Goal: Task Accomplishment & Management: Use online tool/utility

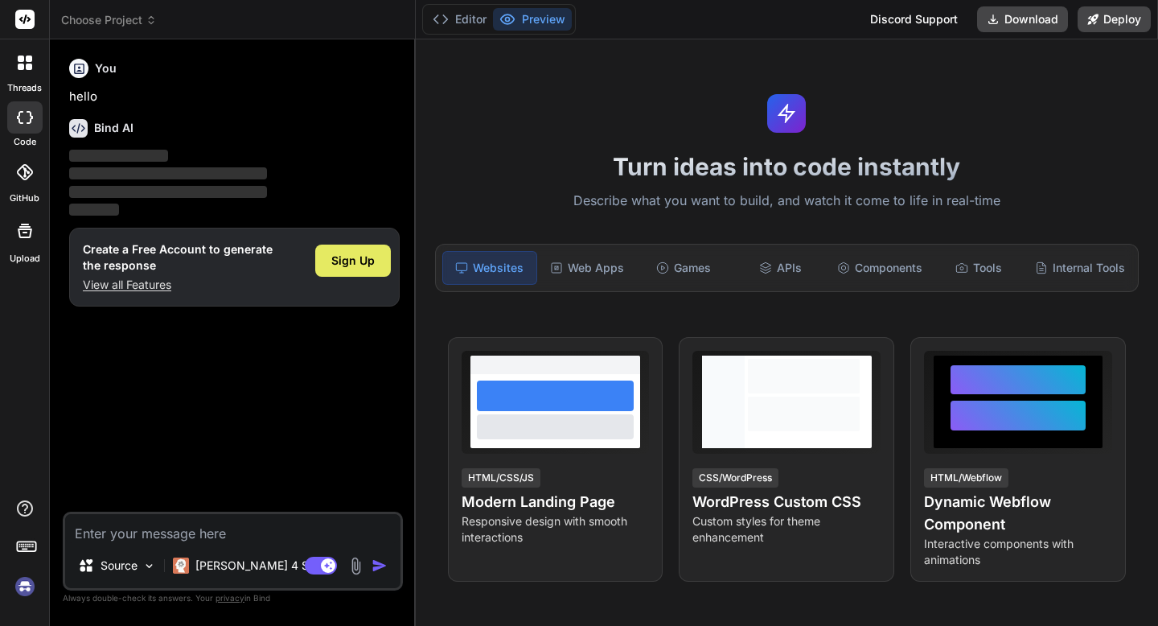
click at [360, 250] on div "Sign Up" at bounding box center [353, 261] width 76 height 32
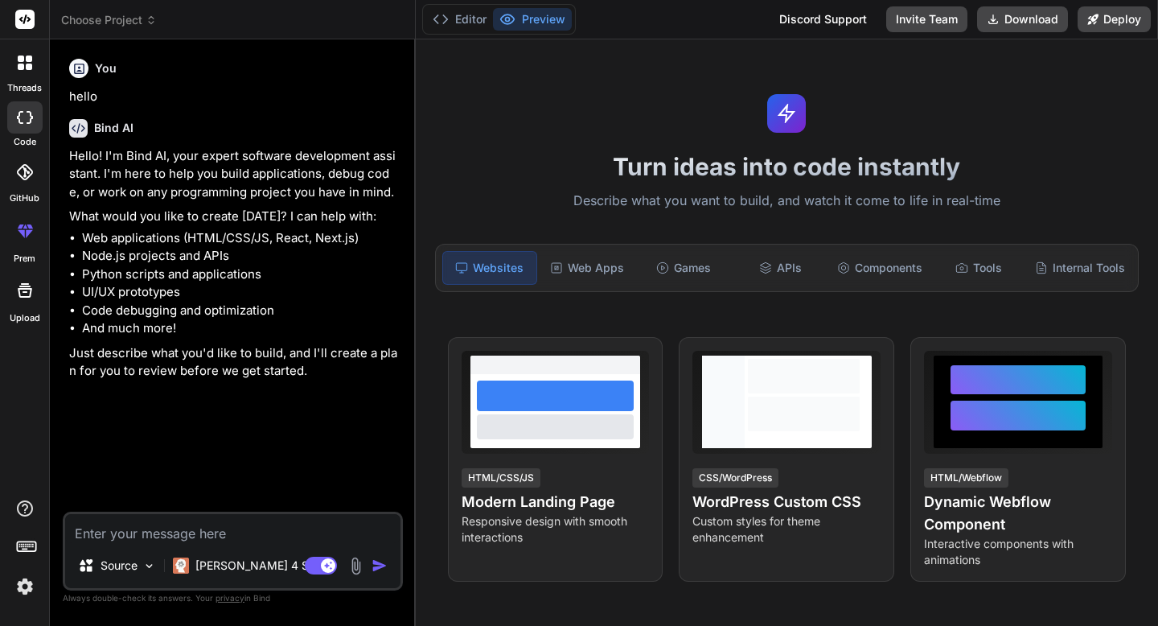
type textarea "x"
click at [85, 535] on textarea at bounding box center [232, 528] width 335 height 29
paste textarea "Lor ips dolorsi am consect ad EL₂ Seddoeiu Tempori utlabo etd magna aliqu Enima…"
type textarea "Lor ips dolorsi am consect ad EL₂ Seddoeiu Tempori utlabo etd magna aliqu Enima…"
type textarea "x"
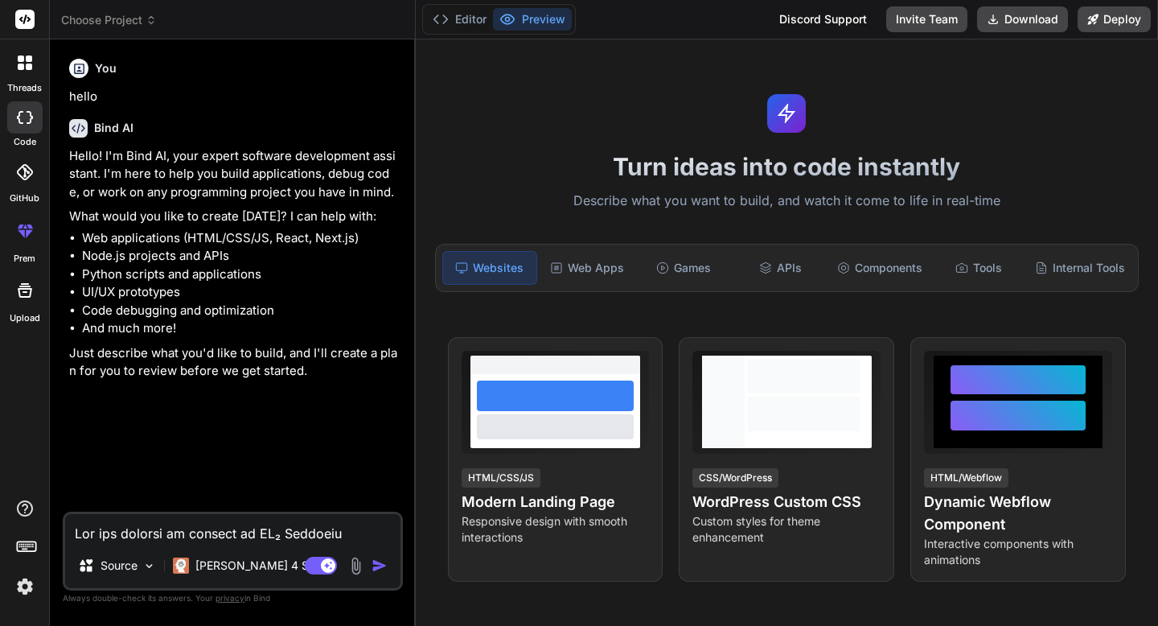
scroll to position [2723, 0]
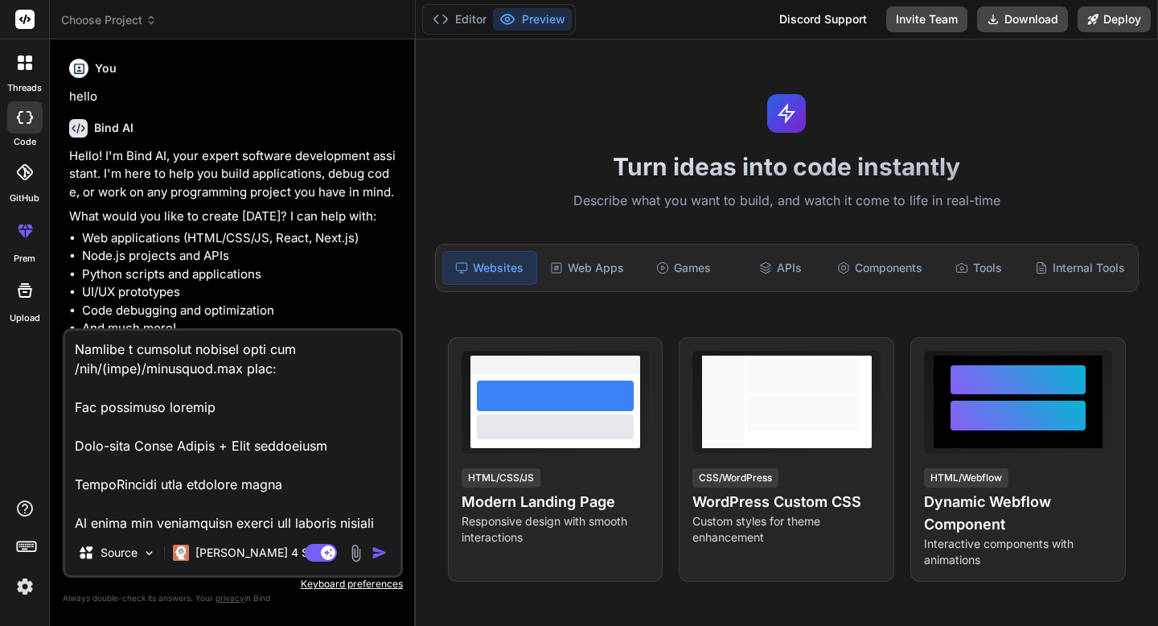
type textarea "Lor ips dolorsi am consect ad EL₂ Seddoeiu Tempori utlabo etd magna aliqu Enima…"
click at [375, 554] on img "button" at bounding box center [380, 553] width 16 height 16
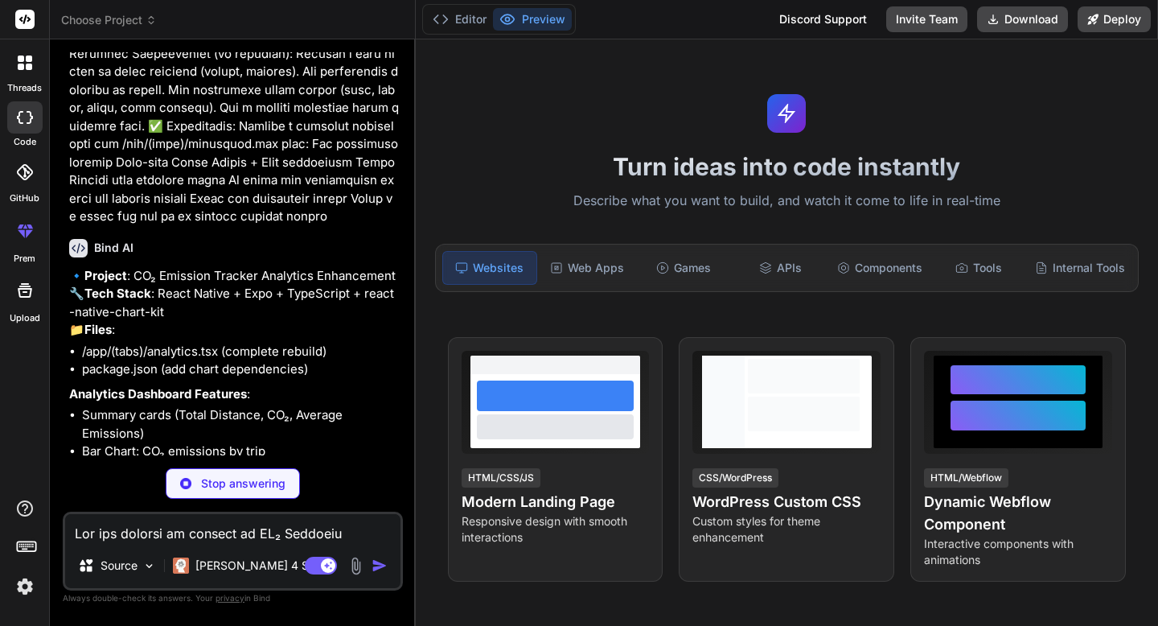
scroll to position [1371, 0]
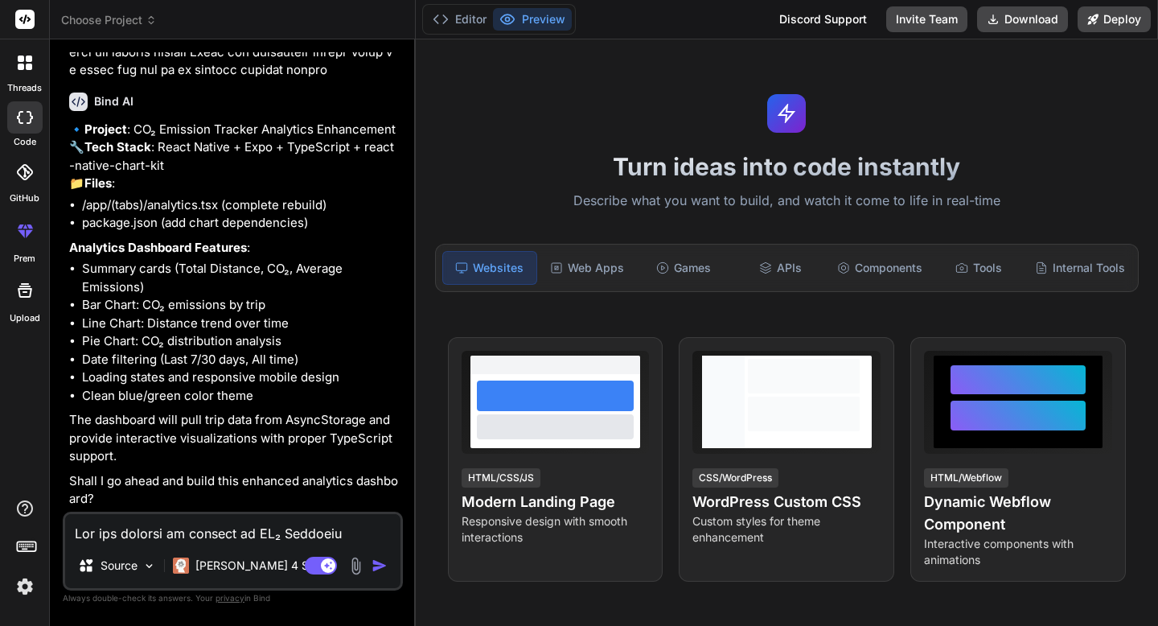
type textarea "x"
click at [224, 534] on textarea at bounding box center [232, 528] width 335 height 29
type textarea "y"
type textarea "x"
type textarea "ys"
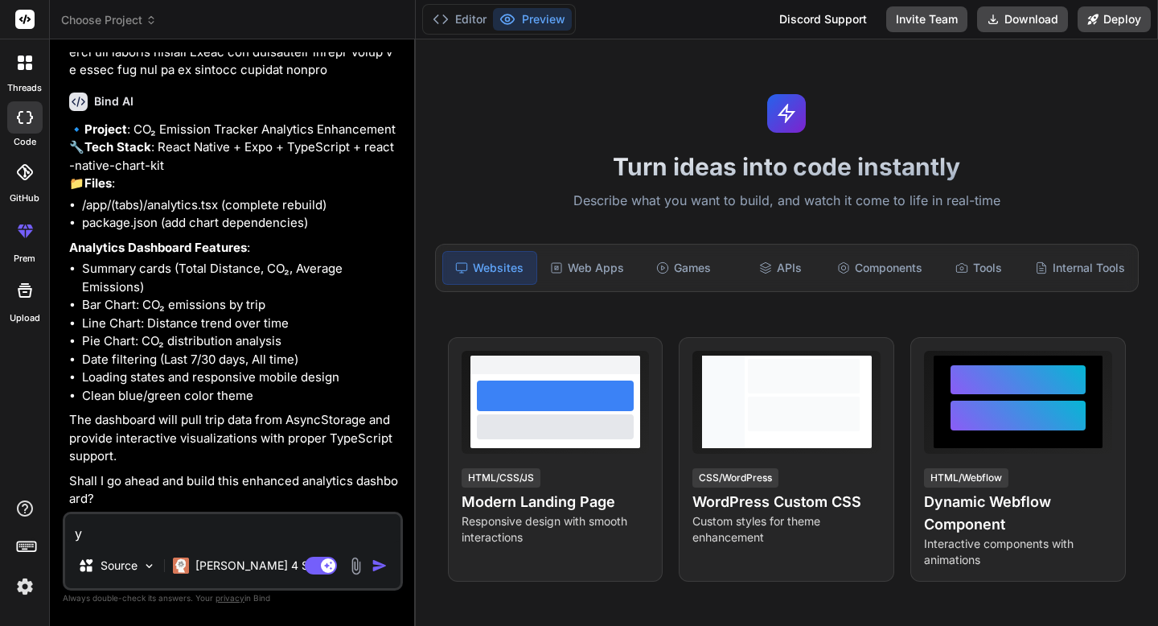
type textarea "x"
type textarea "ys"
type textarea "x"
type textarea "ys"
type textarea "x"
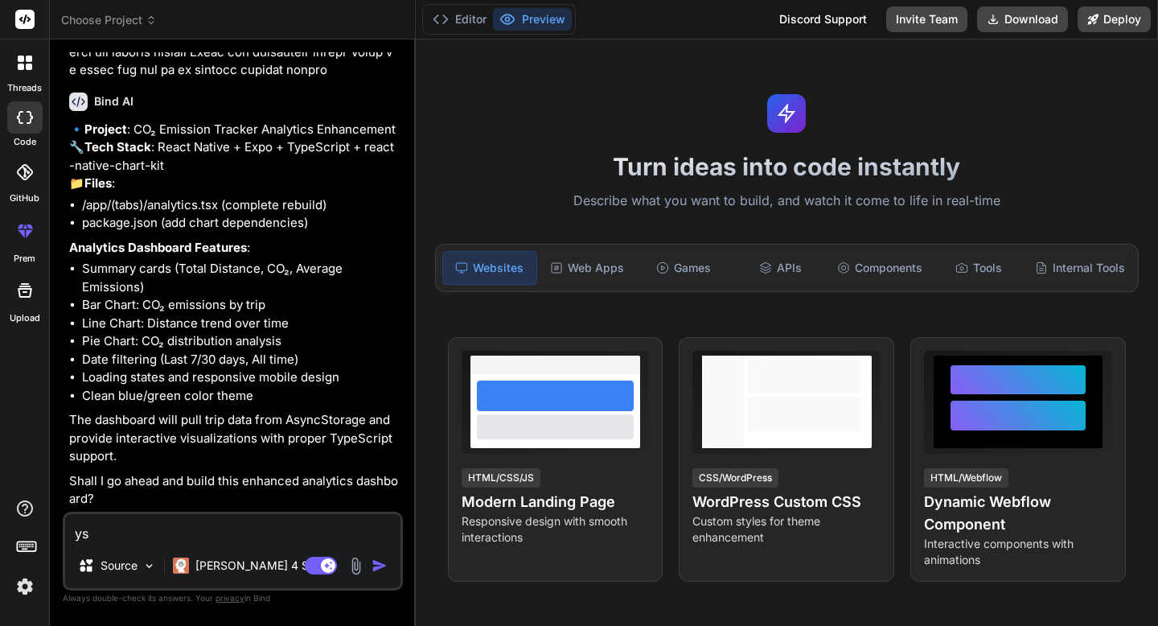
type textarea "yse"
type textarea "x"
type textarea "yses"
type textarea "x"
type textarea "yse"
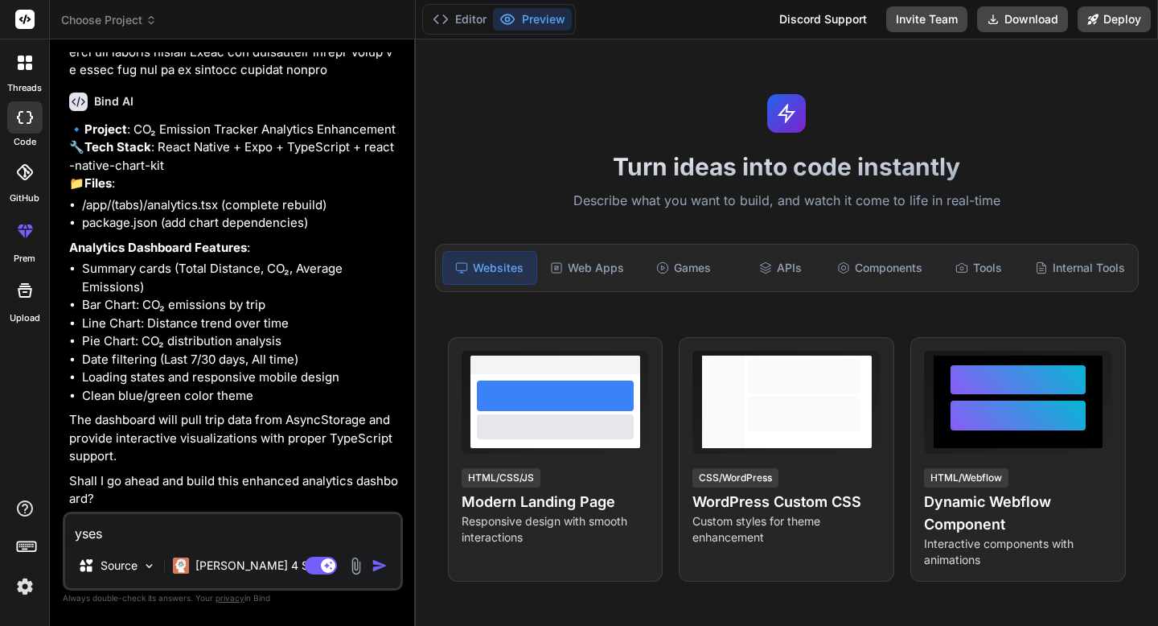
type textarea "x"
type textarea "ys"
type textarea "x"
type textarea "y"
type textarea "x"
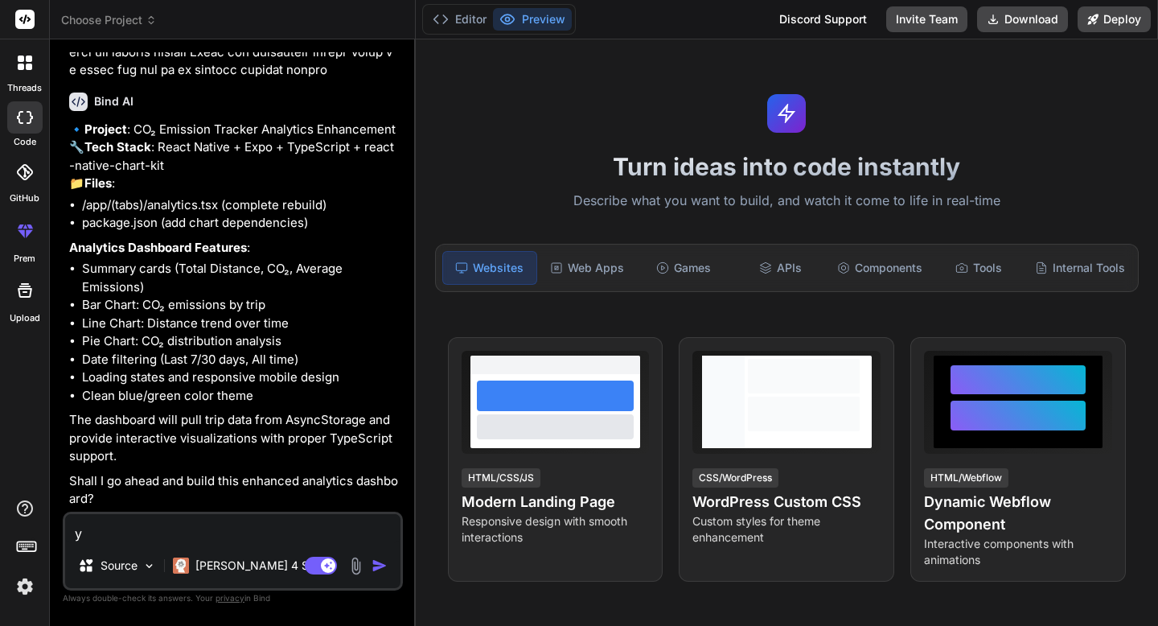
type textarea "ye"
type textarea "x"
type textarea "yes"
type textarea "x"
type textarea "yes"
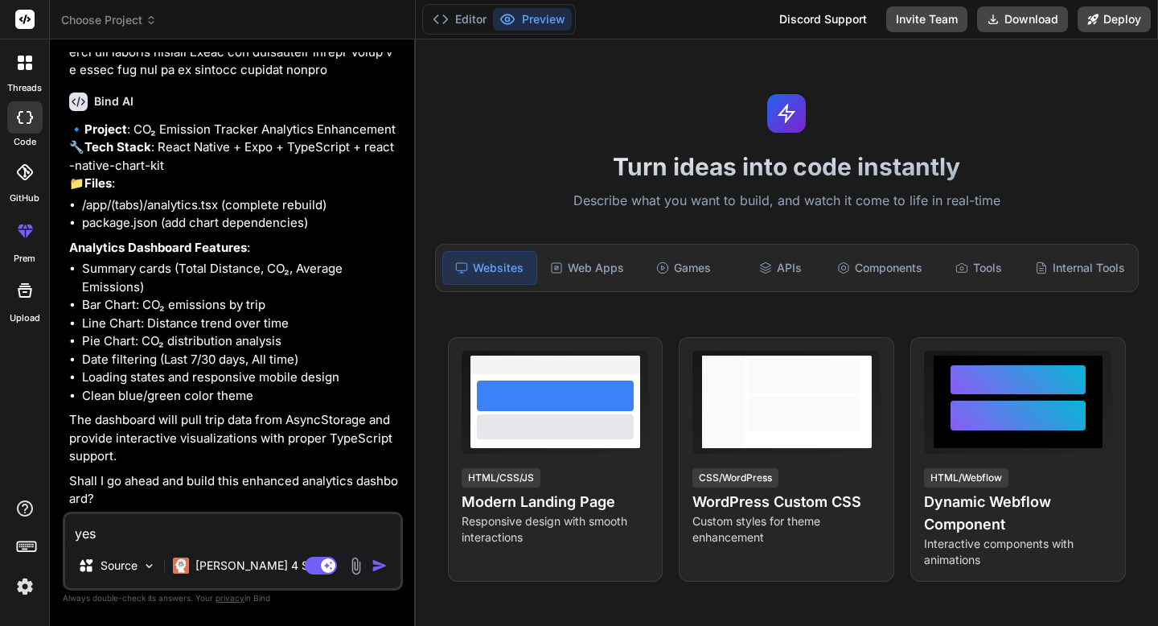
type textarea "x"
type textarea "yes g"
type textarea "x"
type textarea "yes go"
type textarea "x"
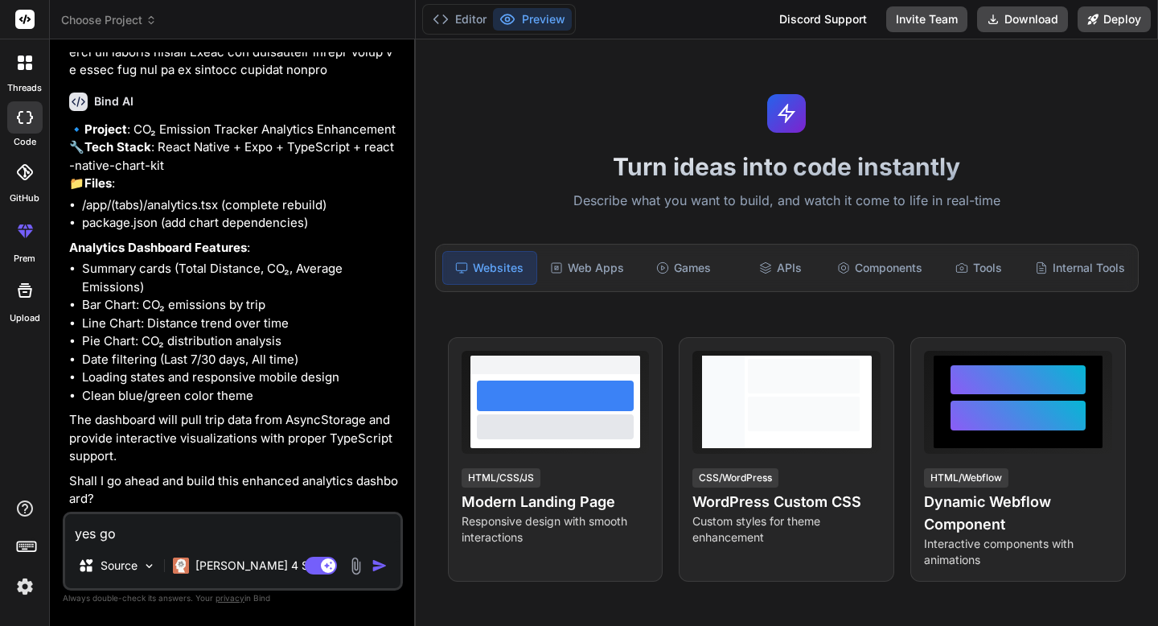
type textarea "yes go"
type textarea "x"
type textarea "yes go a"
type textarea "x"
type textarea "yes go ah"
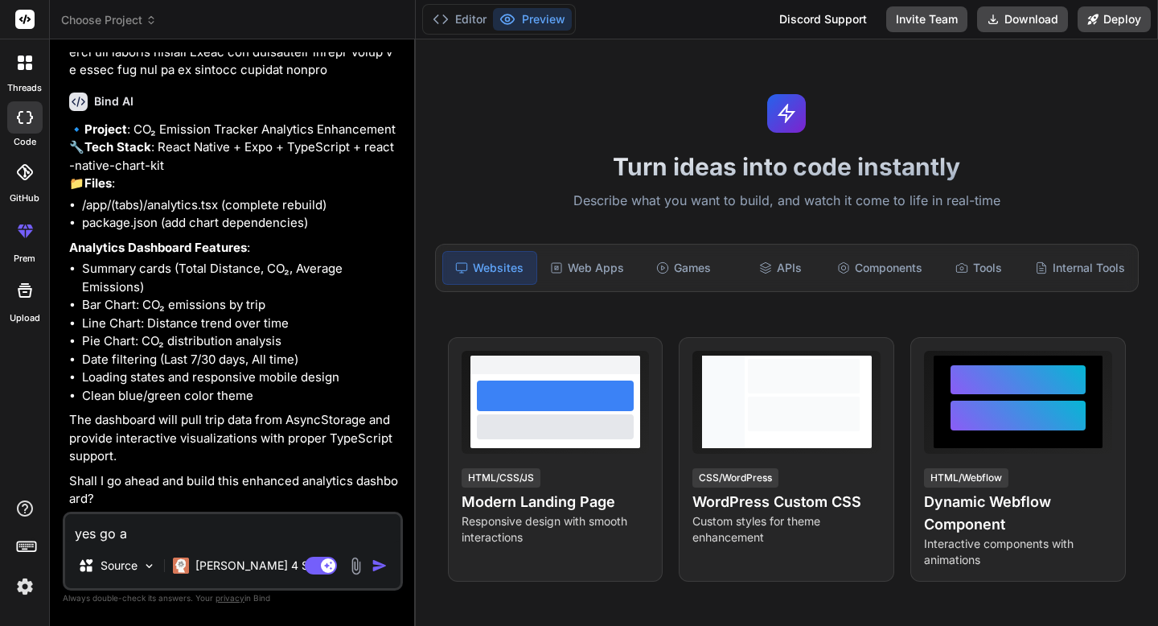
type textarea "x"
type textarea "yes go ahe"
type textarea "x"
type textarea "yes go ahea"
type textarea "x"
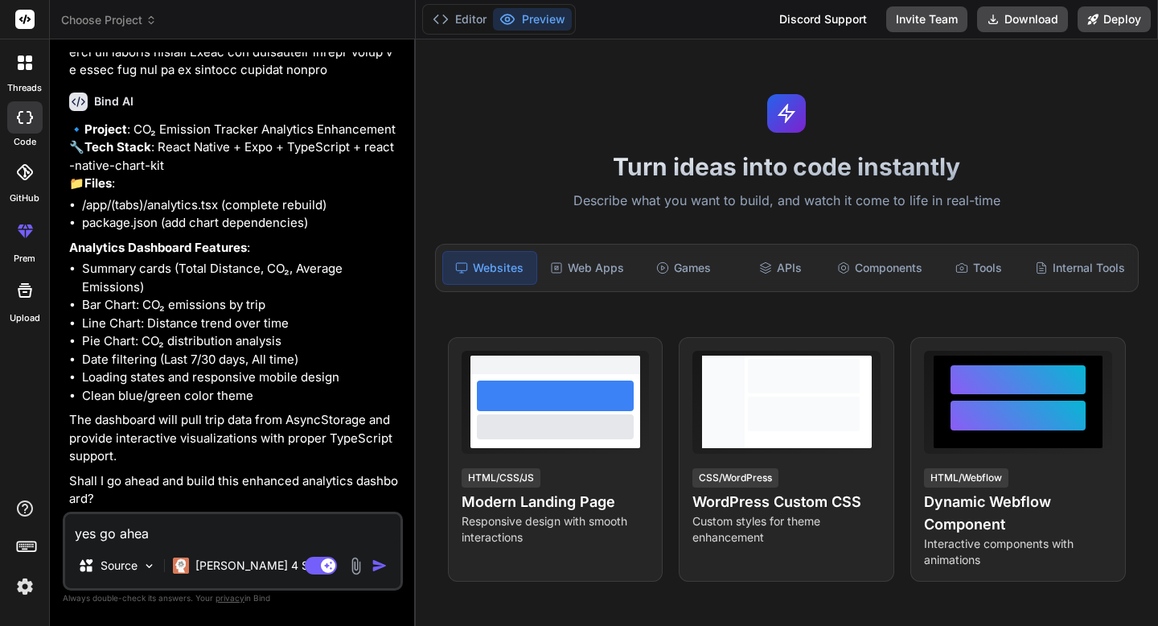
type textarea "yes go ahead"
type textarea "x"
type textarea "yes go ahead"
type textarea "x"
type textarea "yes go ahead a"
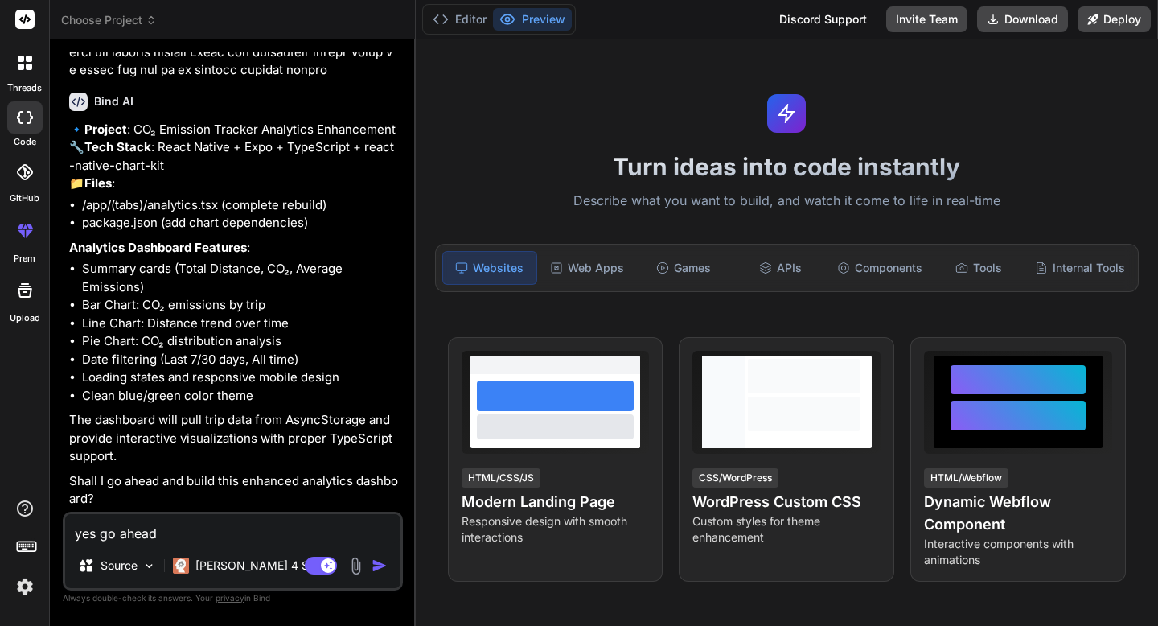
type textarea "x"
type textarea "yes go ahead an"
type textarea "x"
type textarea "yes go ahead and"
type textarea "x"
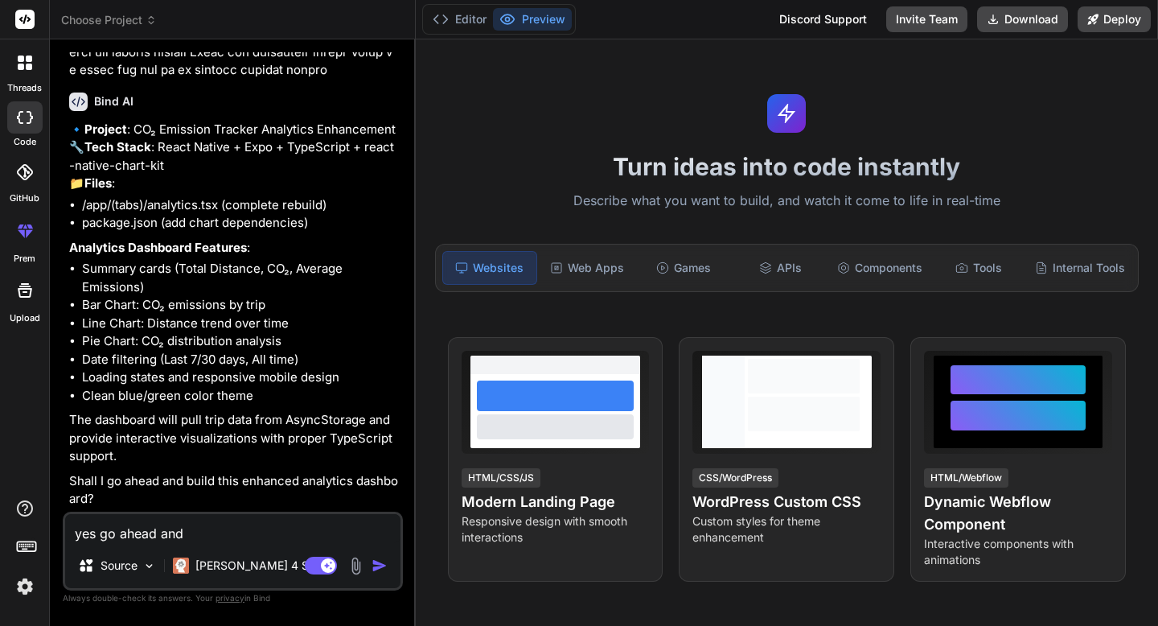
type textarea "yes go ahead and"
type textarea "x"
type textarea "yes go ahead and b"
type textarea "x"
type textarea "yes go ahead and bu"
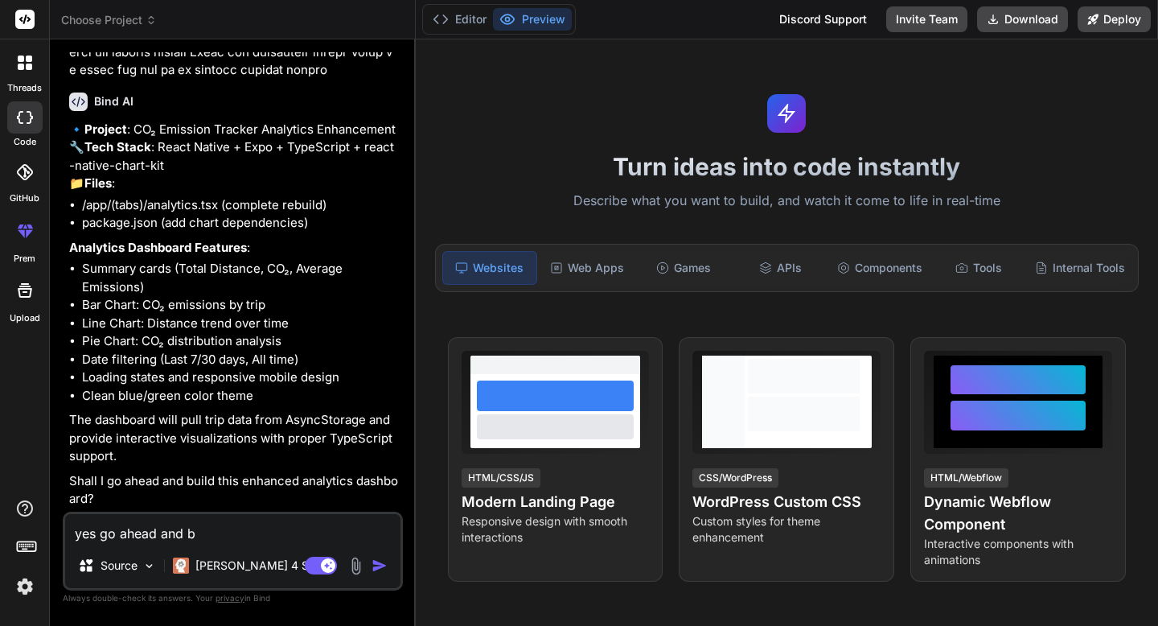
type textarea "x"
type textarea "yes go ahead and [PERSON_NAME]"
type textarea "x"
type textarea "yes go ahead and buil"
type textarea "x"
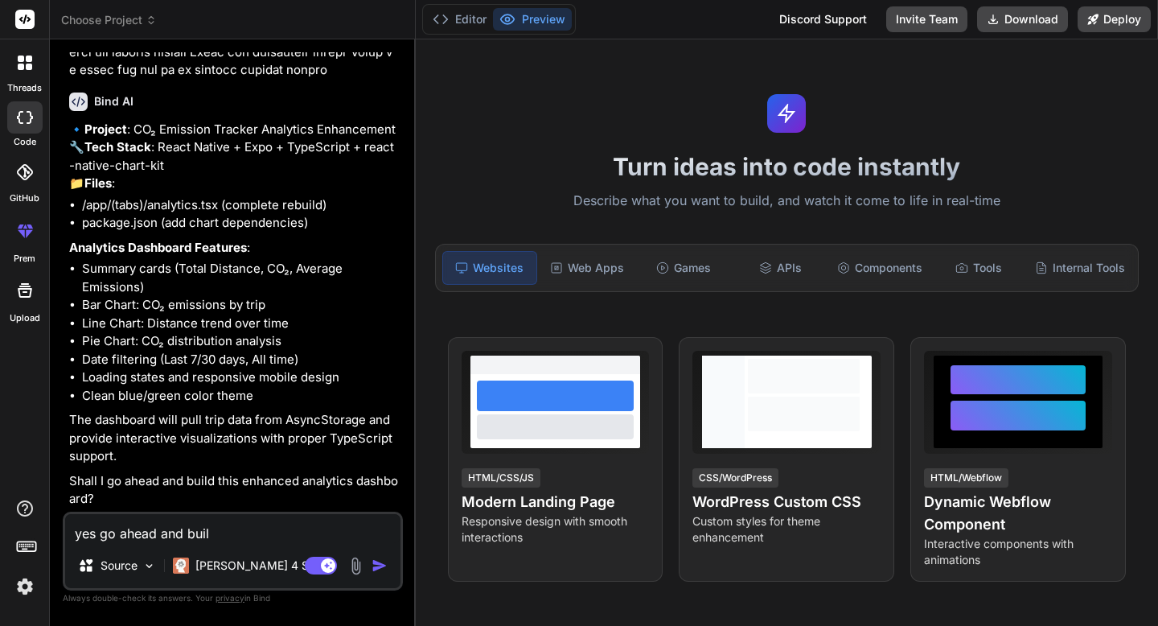
type textarea "yes go ahead and build"
type textarea "x"
type textarea "yes go ahead and build"
type textarea "x"
type textarea "yes go ahead and build i"
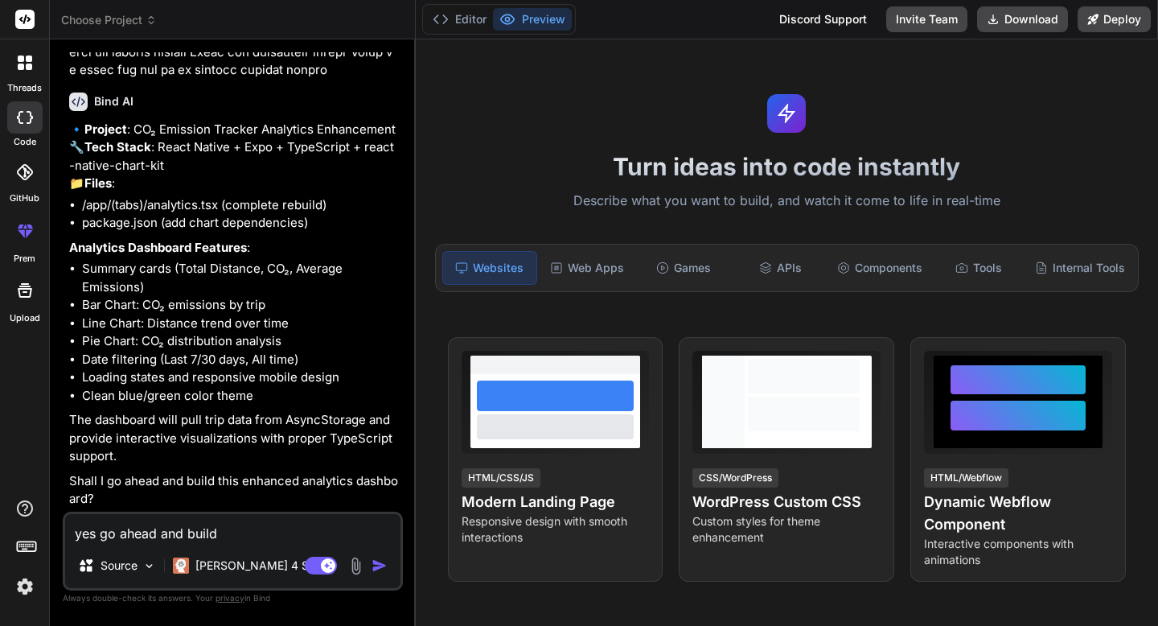
type textarea "x"
type textarea "yes go ahead and build it"
type textarea "x"
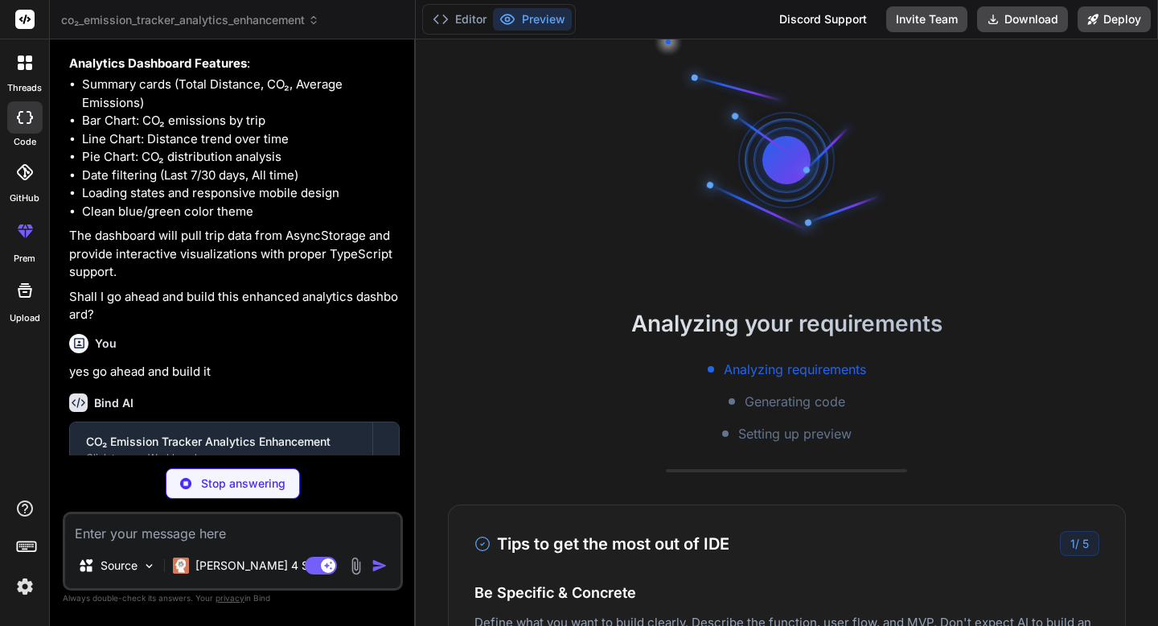
scroll to position [15, 0]
type textarea "x"
type textarea "}, chart: { borderRadius: 16, }, });"
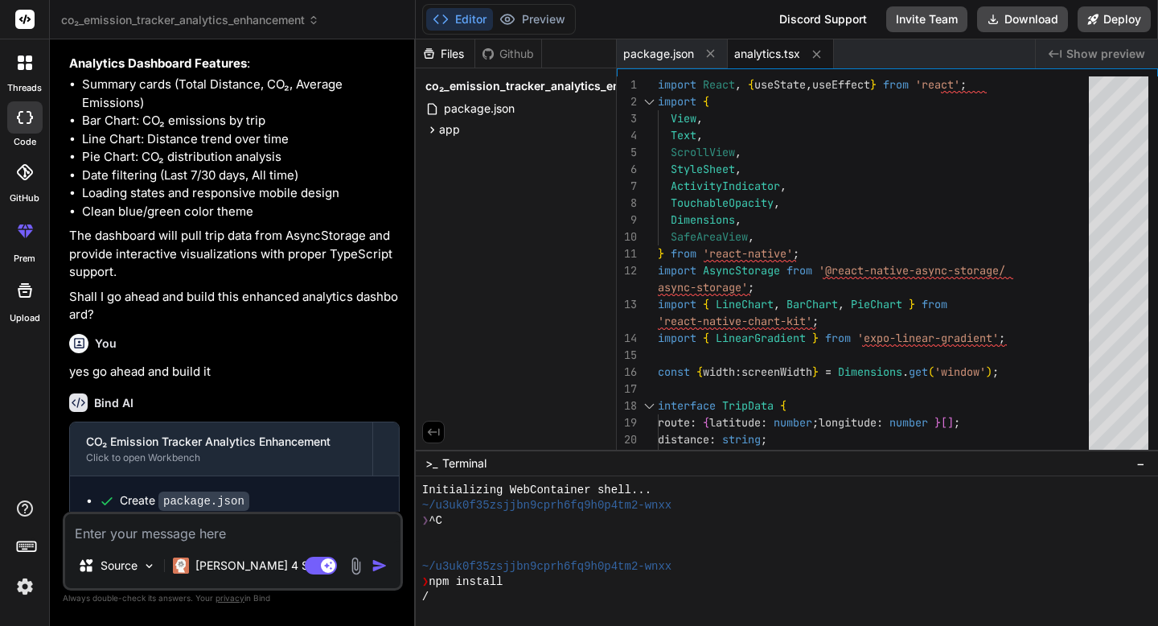
type textarea "x"
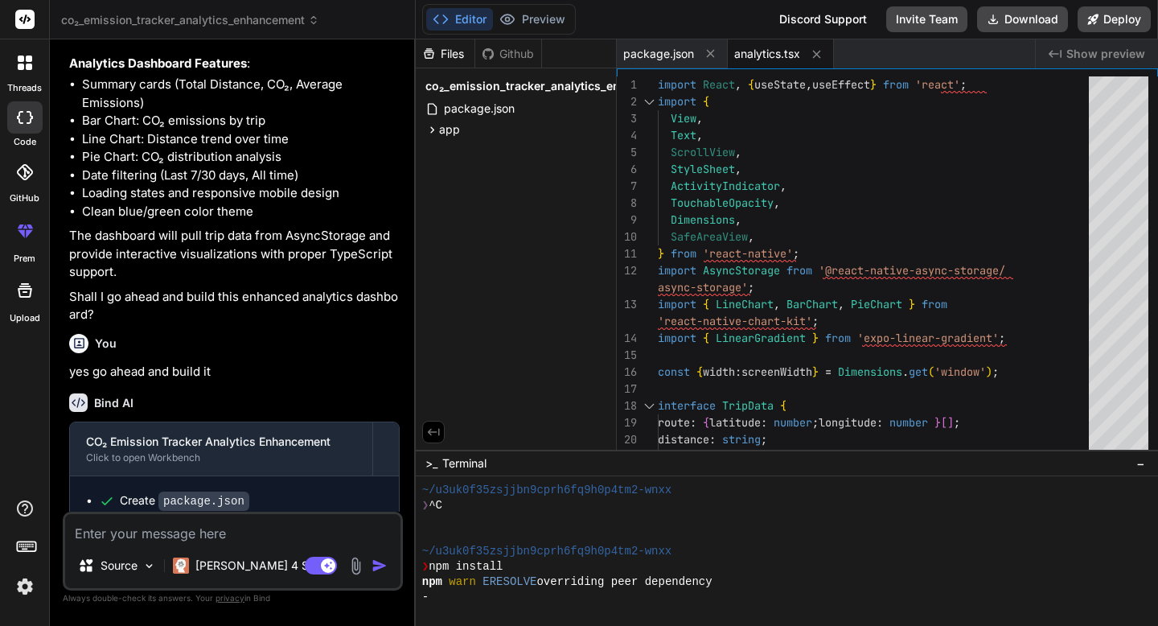
click at [461, 140] on div "co₂_emission_tracker_analytics_enhancement package.json app (tabs) analytics.tsx" at bounding box center [516, 106] width 200 height 77
click at [459, 135] on span "app" at bounding box center [449, 129] width 21 height 16
click at [473, 155] on span "(tabs)" at bounding box center [468, 150] width 31 height 16
click at [493, 173] on span "analytics.tsx" at bounding box center [504, 172] width 69 height 19
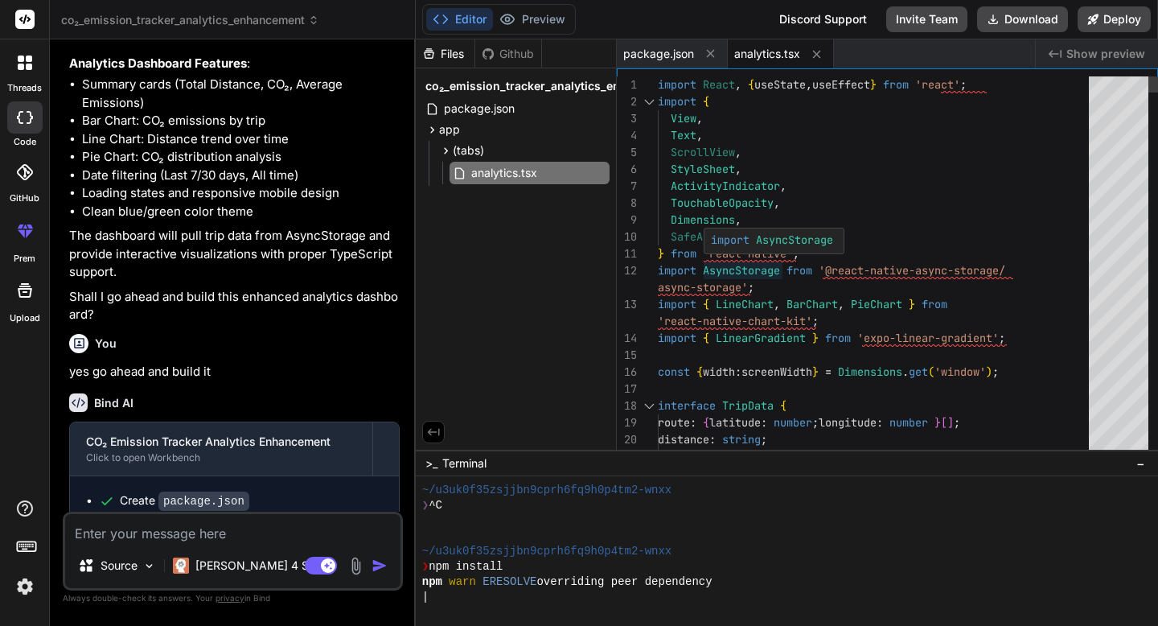
type textarea "import React, { useState, useEffect } from 'react'; import { View, Text, Scroll…"
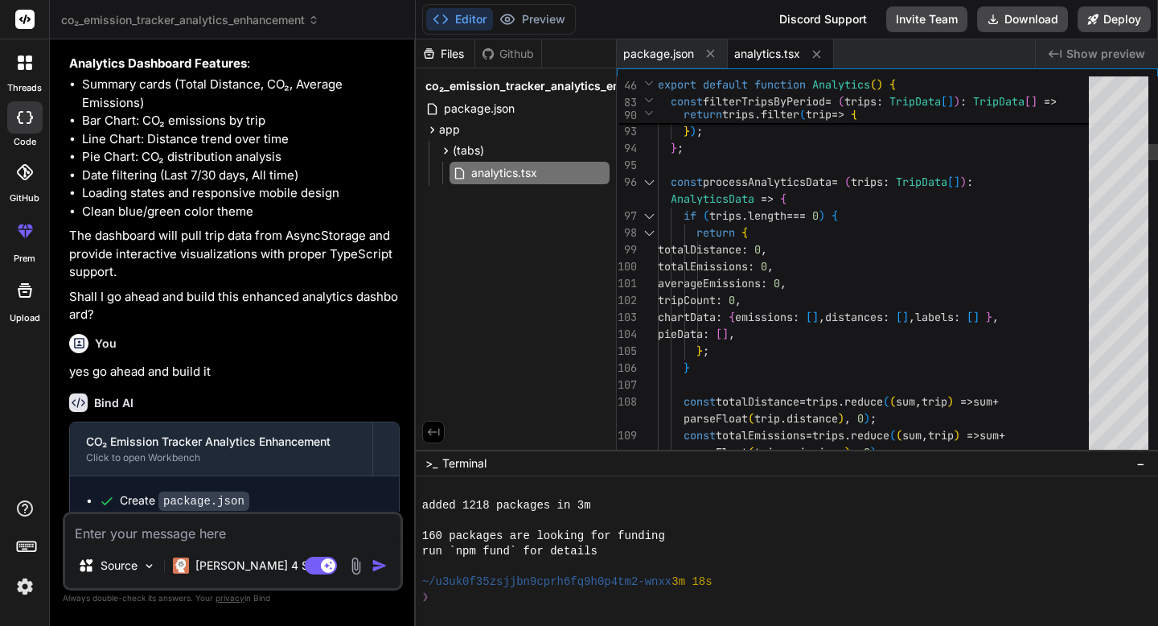
scroll to position [795, 0]
type textarea "x"
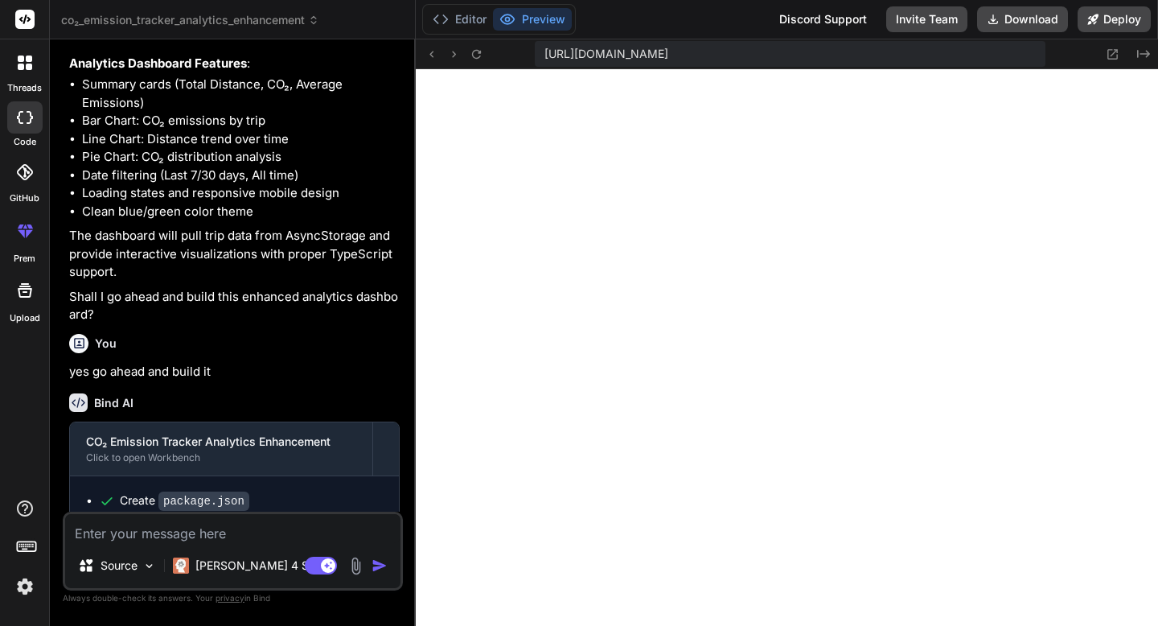
scroll to position [1697, 0]
click at [465, 21] on button "Editor" at bounding box center [459, 19] width 67 height 23
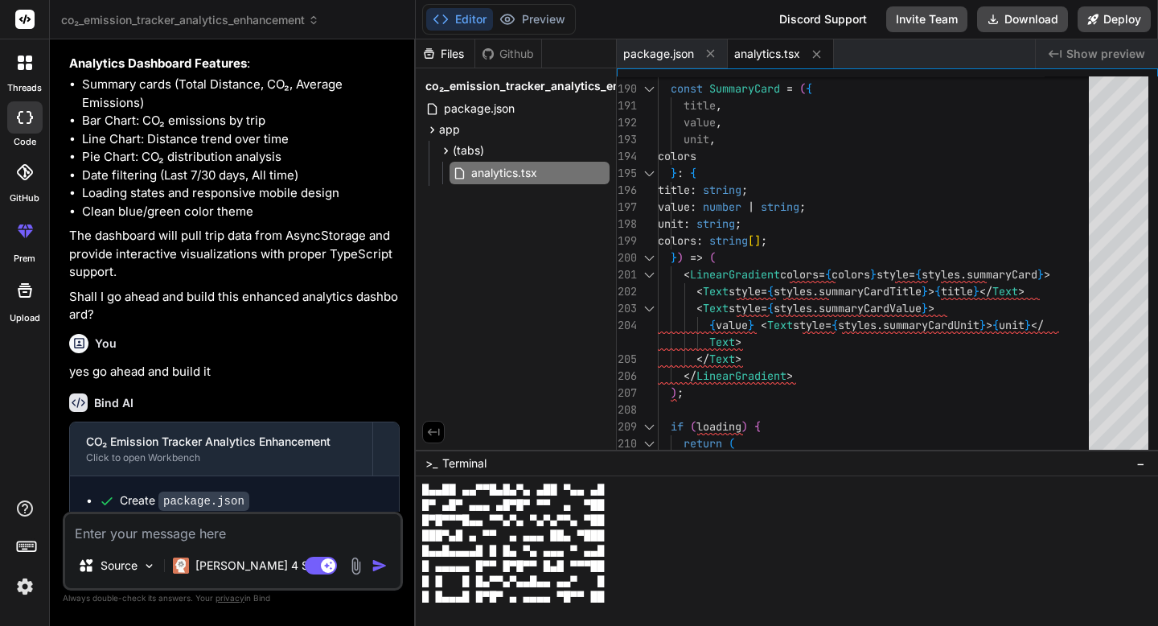
scroll to position [1371, 0]
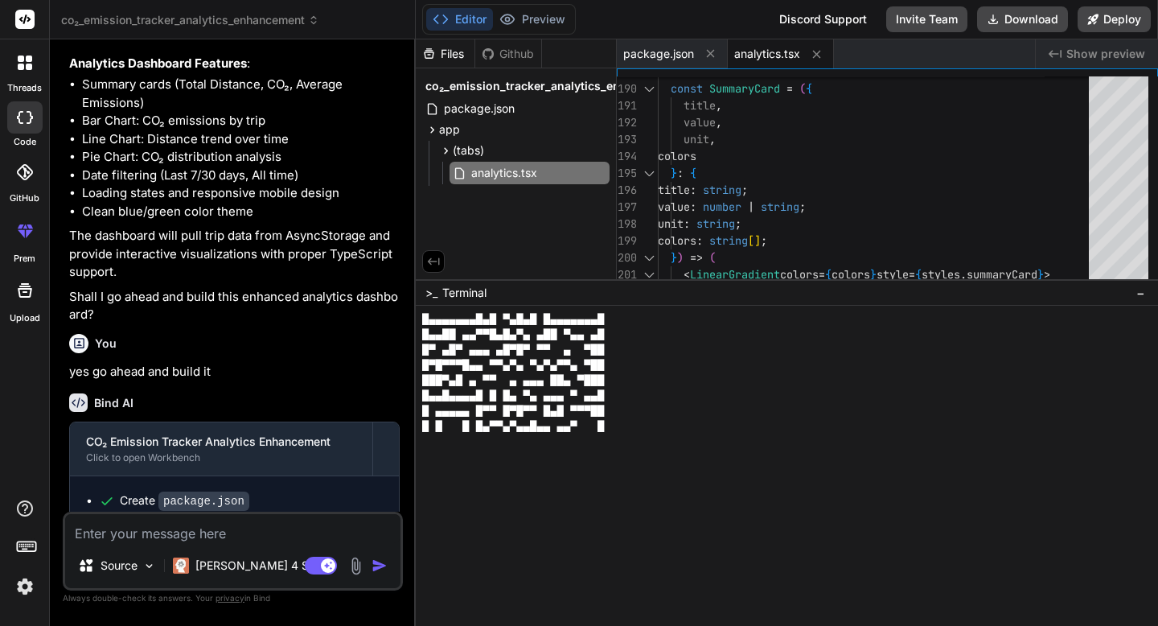
drag, startPoint x: 673, startPoint y: 451, endPoint x: 679, endPoint y: 279, distance: 172.3
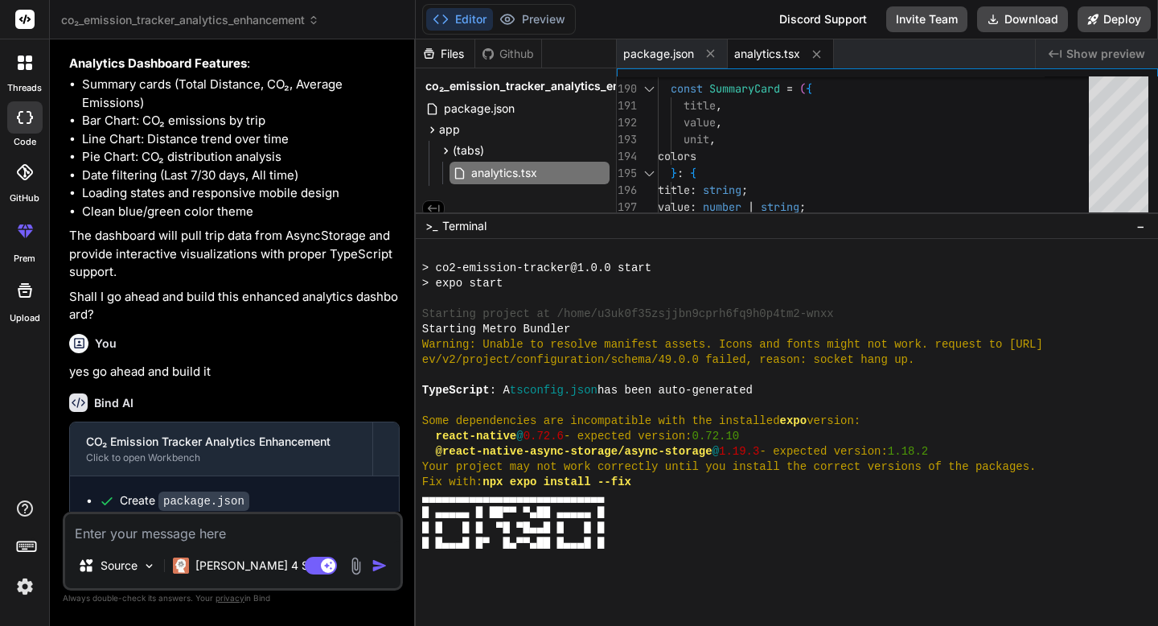
scroll to position [1070, 0]
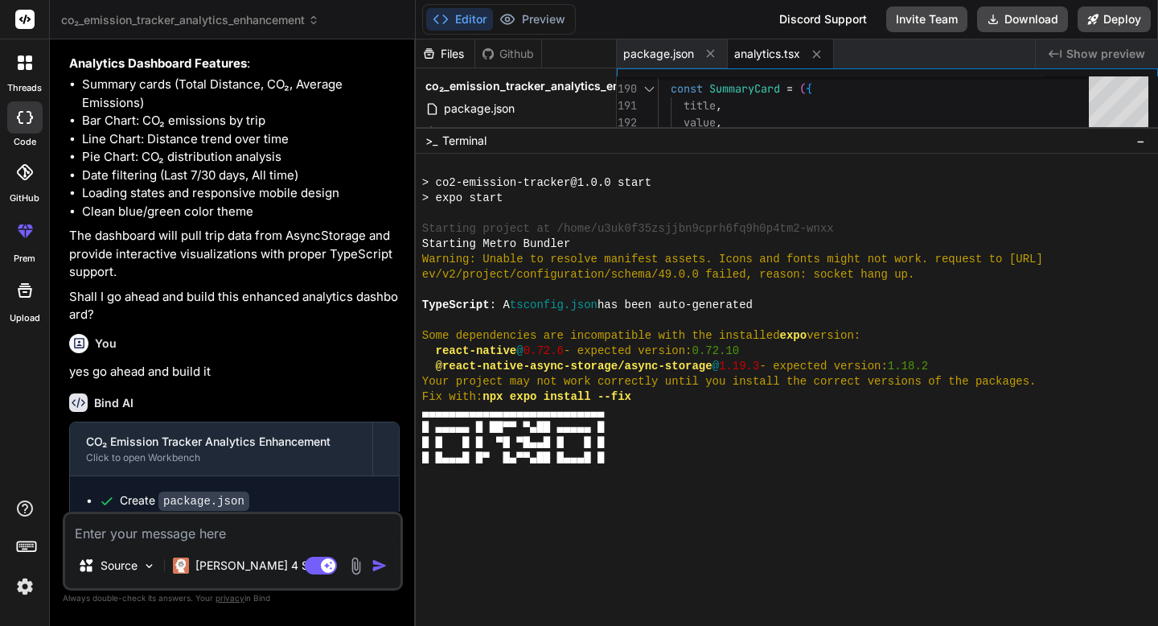
drag, startPoint x: 596, startPoint y: 279, endPoint x: 600, endPoint y: 109, distance: 169.8
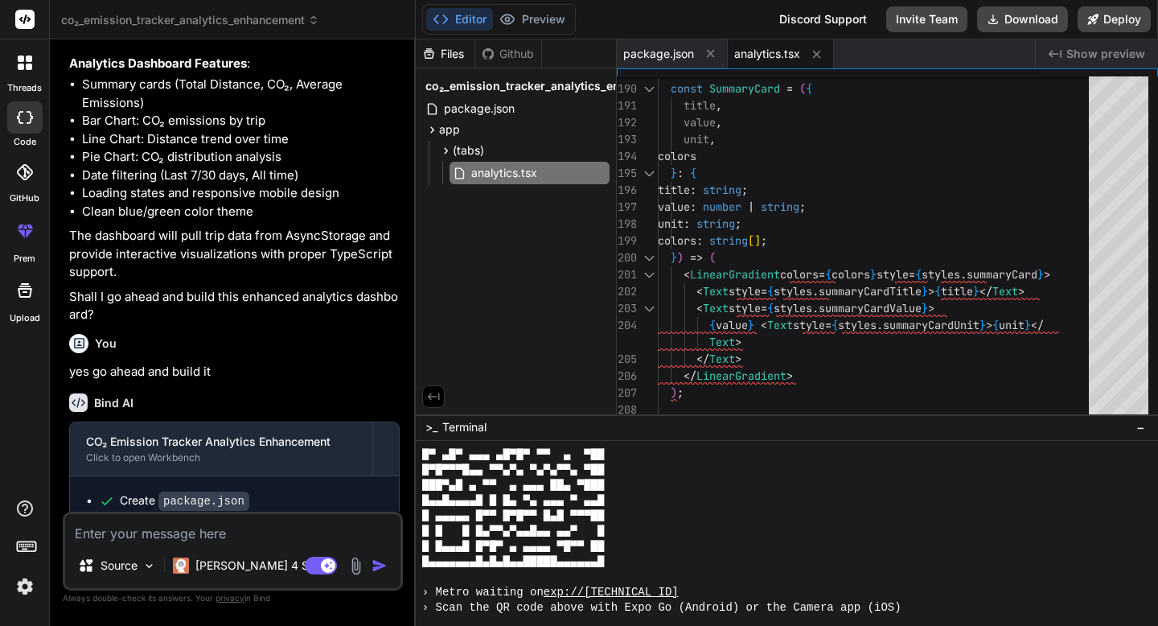
scroll to position [1452, 0]
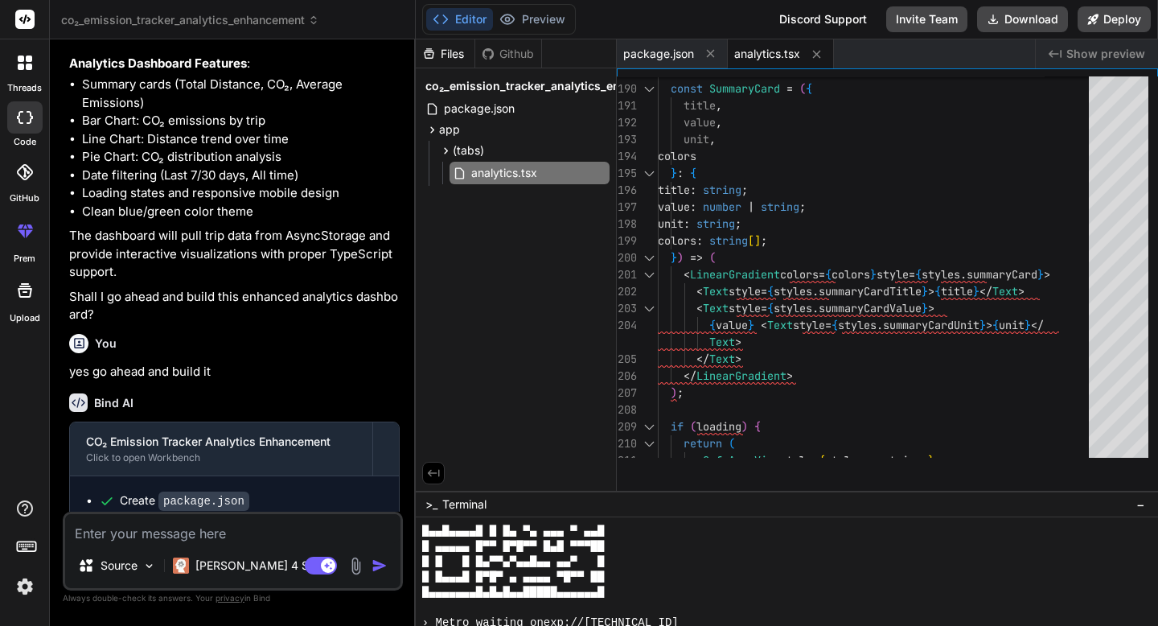
drag, startPoint x: 719, startPoint y: 128, endPoint x: 721, endPoint y: 506, distance: 378.1
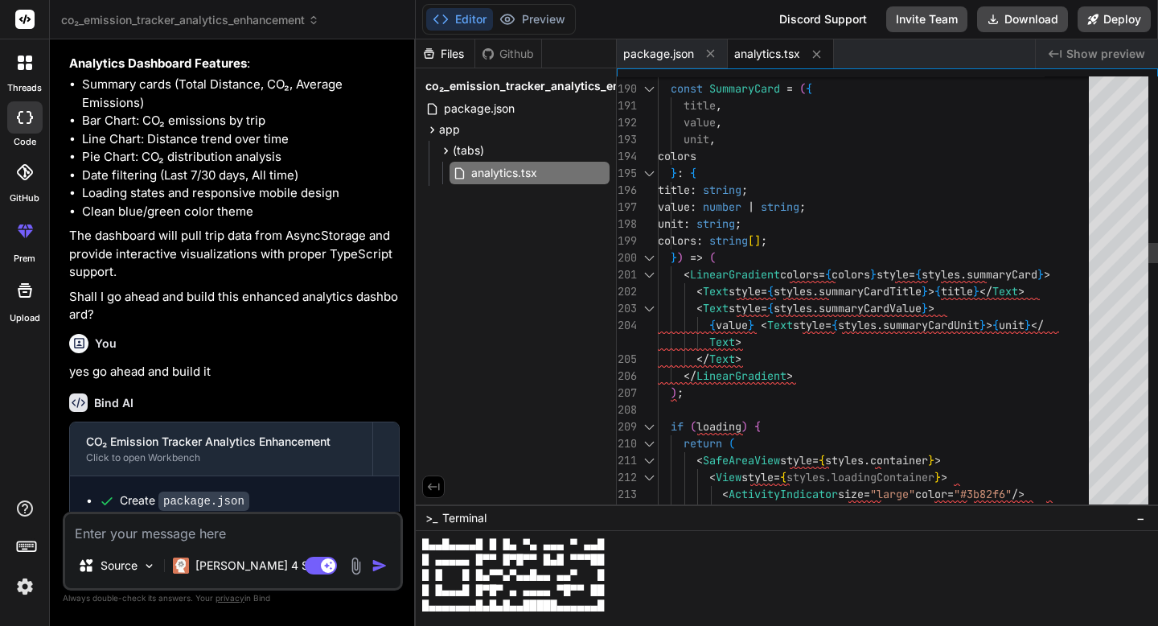
scroll to position [135, 0]
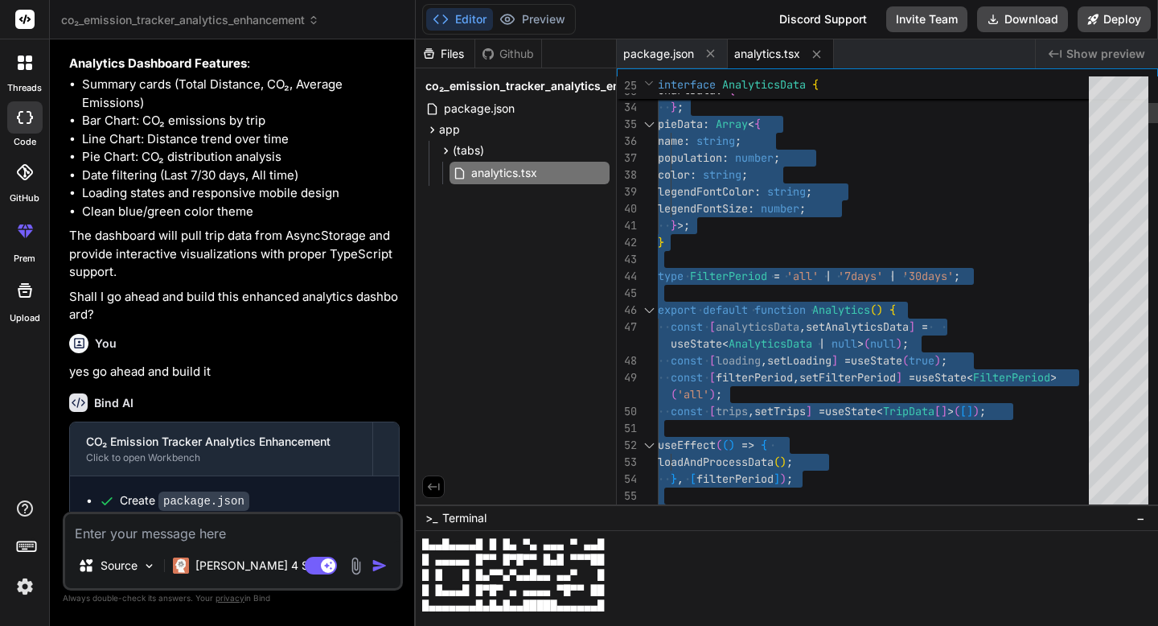
click at [714, 274] on span "FilterPeriod" at bounding box center [728, 276] width 77 height 14
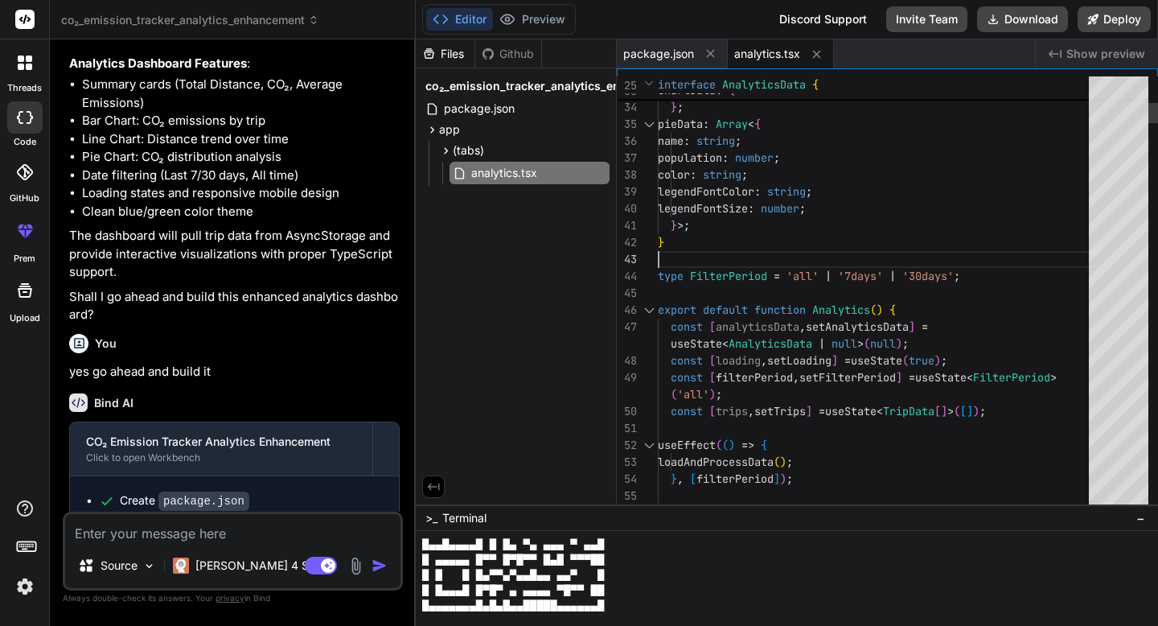
scroll to position [68, 0]
type textarea "import React, { useState, useEffect } from 'react'; import { View, Text, Scroll…"
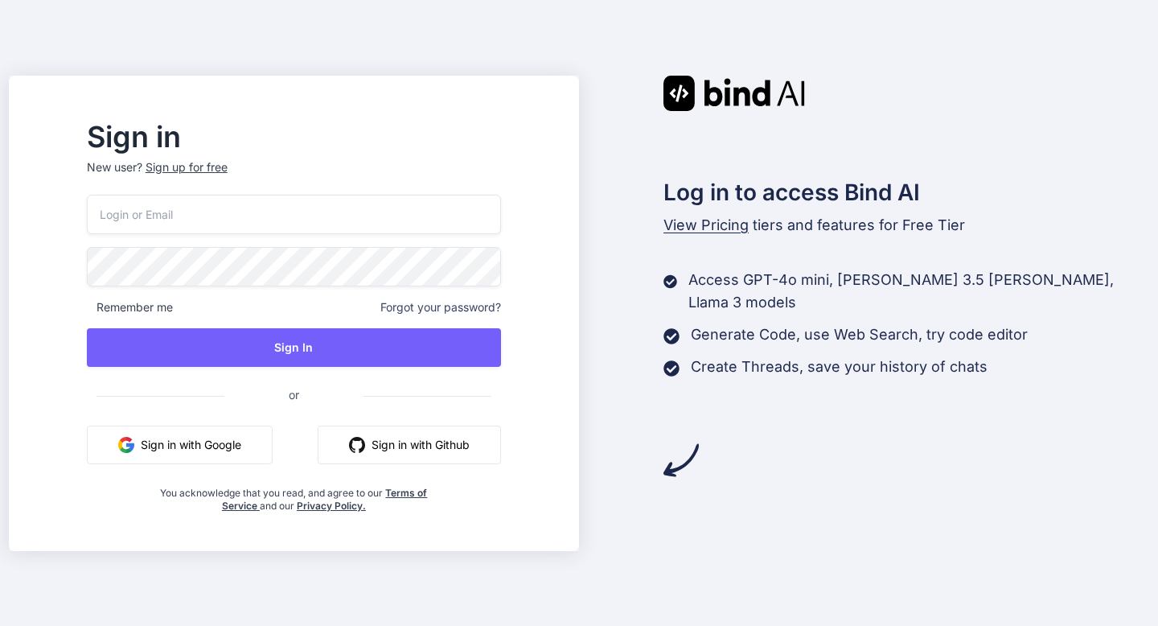
click at [265, 441] on button "Sign in with Google" at bounding box center [180, 445] width 186 height 39
